Goal: Task Accomplishment & Management: Manage account settings

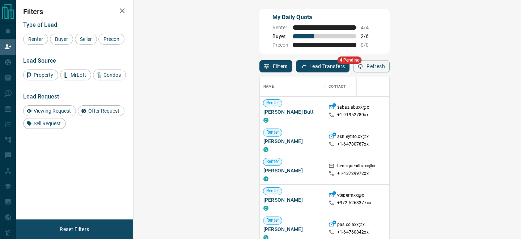
scroll to position [179, 372]
click at [296, 63] on button "Lead Transfers" at bounding box center [323, 66] width 54 height 12
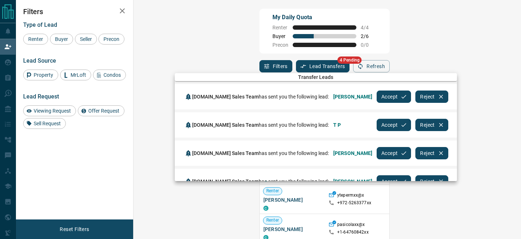
click at [386, 97] on button "Accept" at bounding box center [393, 96] width 34 height 12
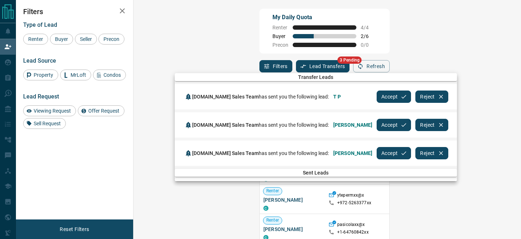
click at [386, 97] on div "Accept Reject" at bounding box center [412, 96] width 72 height 17
click at [376, 96] on button "Accept" at bounding box center [393, 96] width 34 height 12
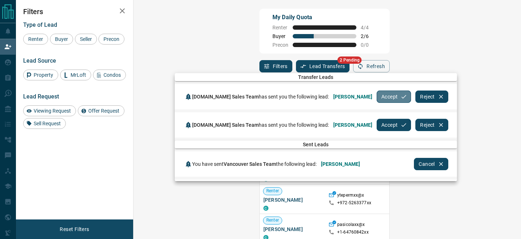
click at [376, 96] on button "Accept" at bounding box center [393, 96] width 34 height 12
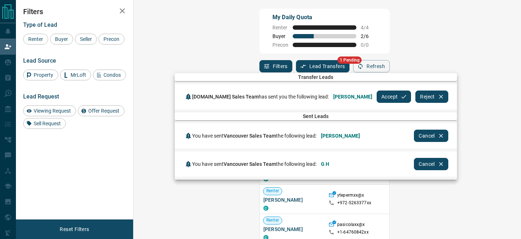
click at [376, 98] on button "Accept" at bounding box center [393, 96] width 34 height 12
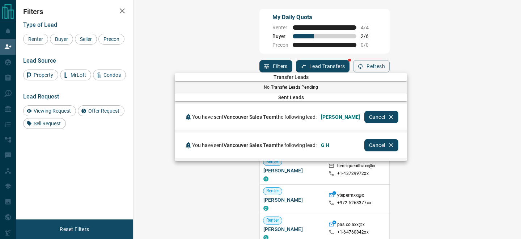
click at [11, 59] on div at bounding box center [260, 119] width 521 height 239
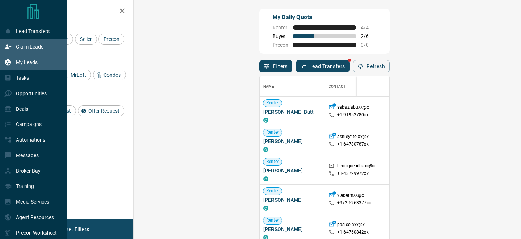
click at [10, 62] on icon at bounding box center [8, 62] width 6 height 6
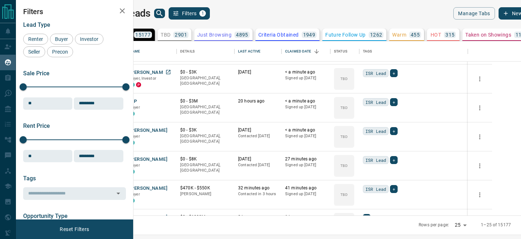
scroll to position [30, 0]
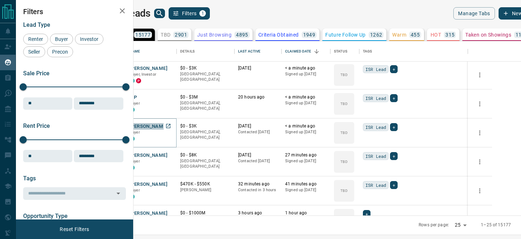
click at [167, 125] on button "[PERSON_NAME]" at bounding box center [148, 126] width 38 height 7
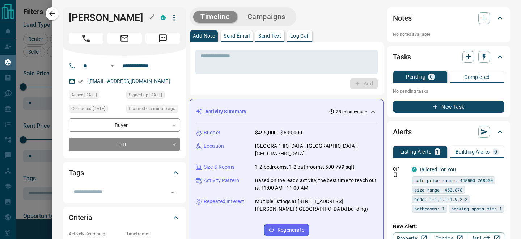
click at [128, 16] on h1 "[PERSON_NAME]" at bounding box center [109, 18] width 81 height 12
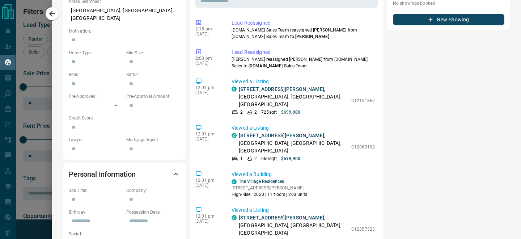
scroll to position [0, 0]
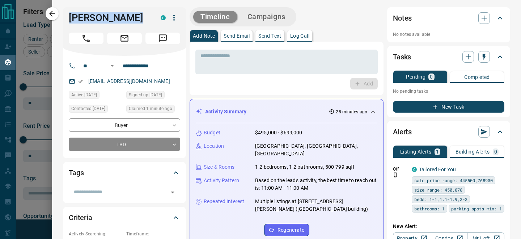
click at [52, 29] on div at bounding box center [260, 119] width 521 height 239
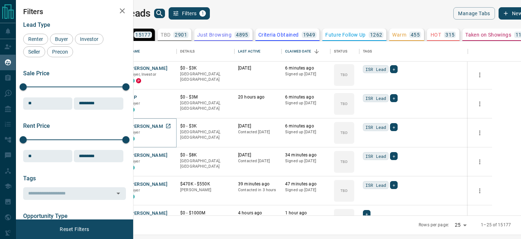
click at [167, 124] on button "[PERSON_NAME]" at bounding box center [148, 126] width 38 height 7
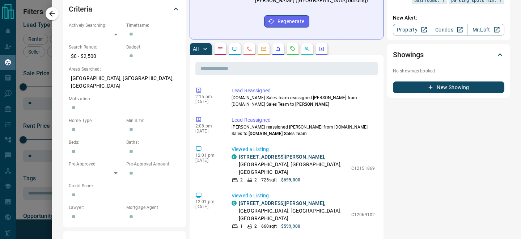
scroll to position [209, 0]
drag, startPoint x: 278, startPoint y: 119, endPoint x: 231, endPoint y: 119, distance: 46.6
click at [231, 123] on p "Devante Williams-Brown reassigned Veronica from Property.ca Sales to Property.c…" at bounding box center [302, 129] width 143 height 13
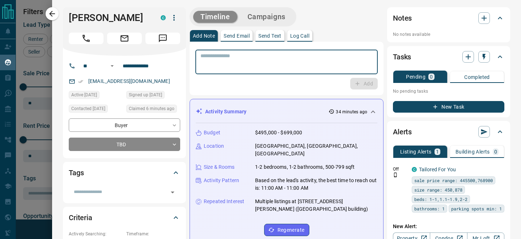
click at [212, 66] on textarea at bounding box center [286, 62] width 172 height 18
type textarea "**********"
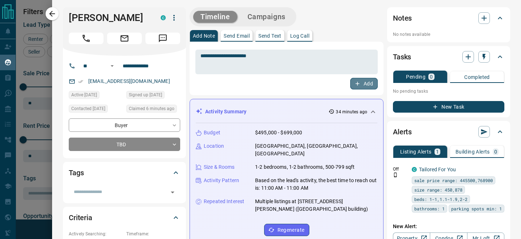
click at [360, 85] on button "Add" at bounding box center [363, 84] width 27 height 12
click at [244, 37] on p "Send Email" at bounding box center [236, 35] width 26 height 5
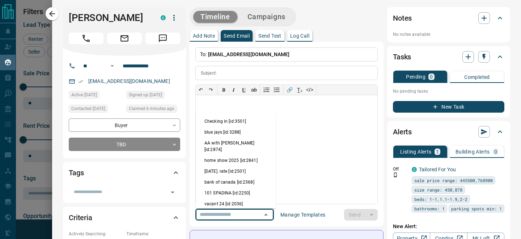
click at [231, 215] on input "text" at bounding box center [224, 214] width 55 height 9
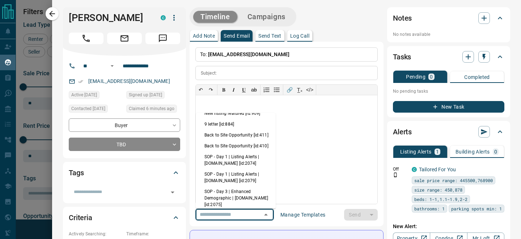
scroll to position [185, 0]
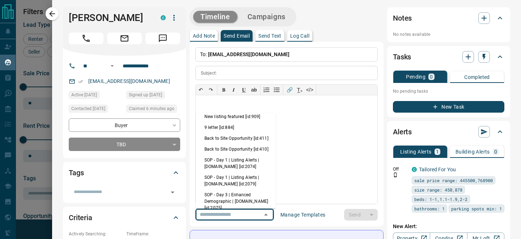
click at [231, 159] on li "SOP - Day 1 | Listing Alerts | Condos.ca [id:2074]" at bounding box center [236, 162] width 80 height 17
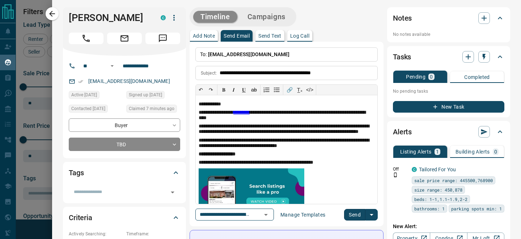
type input "**********"
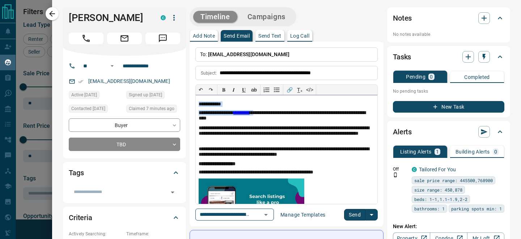
drag, startPoint x: 266, startPoint y: 113, endPoint x: 191, endPoint y: 107, distance: 75.1
click at [191, 107] on div "**********" at bounding box center [286, 134] width 194 height 184
drag, startPoint x: 266, startPoint y: 114, endPoint x: 199, endPoint y: 110, distance: 67.4
click at [199, 110] on p "**********" at bounding box center [286, 116] width 176 height 12
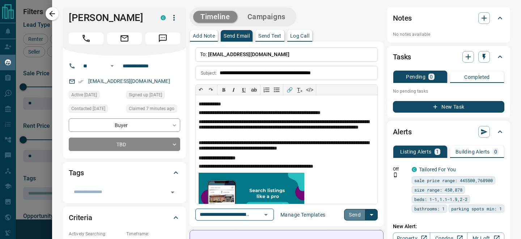
click at [354, 214] on button "Send" at bounding box center [354, 215] width 21 height 12
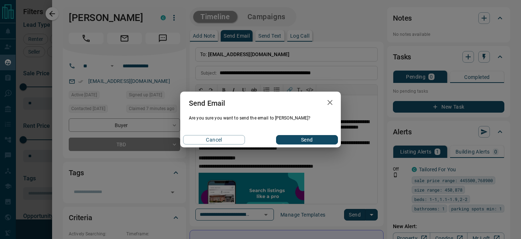
click at [281, 140] on button "Send" at bounding box center [307, 139] width 62 height 9
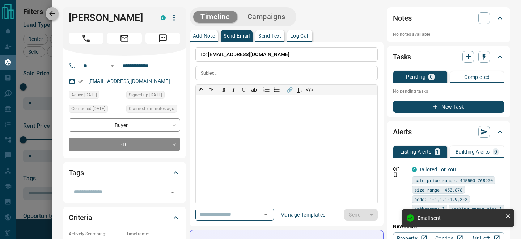
click at [56, 15] on icon "button" at bounding box center [52, 13] width 9 height 9
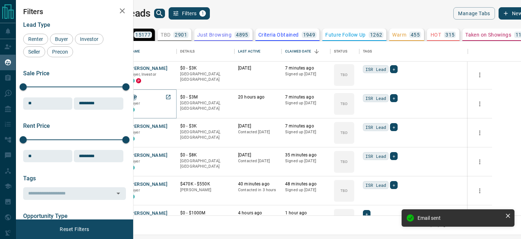
click at [137, 97] on button "T P" at bounding box center [132, 97] width 7 height 7
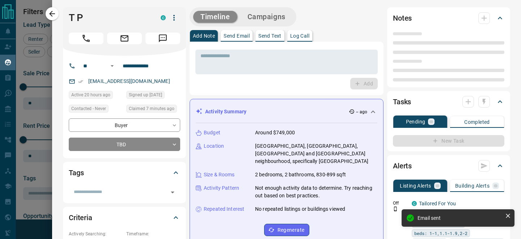
type input "**"
type input "**********"
type input "**"
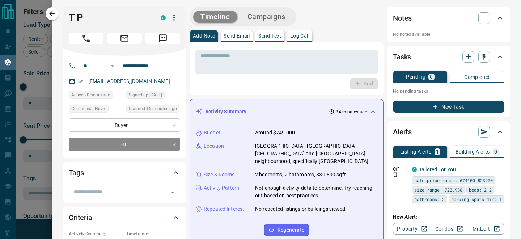
click at [52, 16] on icon "button" at bounding box center [52, 14] width 6 height 6
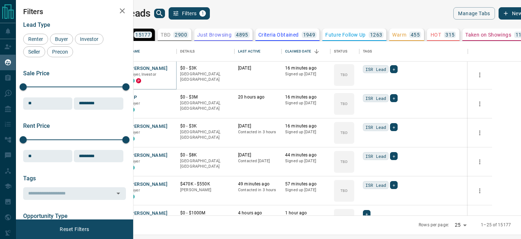
click at [167, 68] on button "[PERSON_NAME]" at bounding box center [148, 68] width 38 height 7
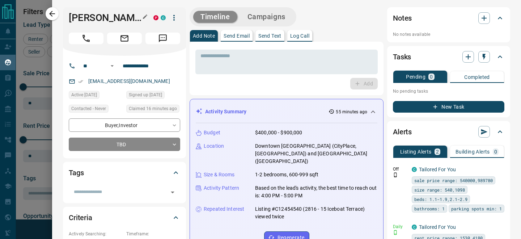
click at [97, 21] on h1 "[PERSON_NAME]" at bounding box center [106, 18] width 74 height 12
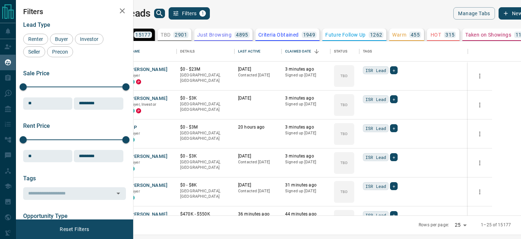
scroll to position [174, 384]
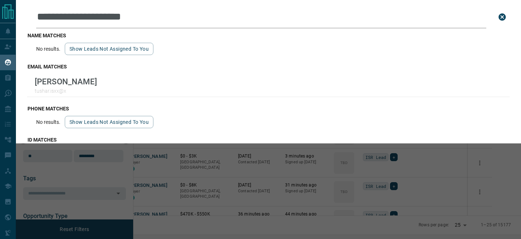
scroll to position [174, 384]
